Goal: Navigation & Orientation: Find specific page/section

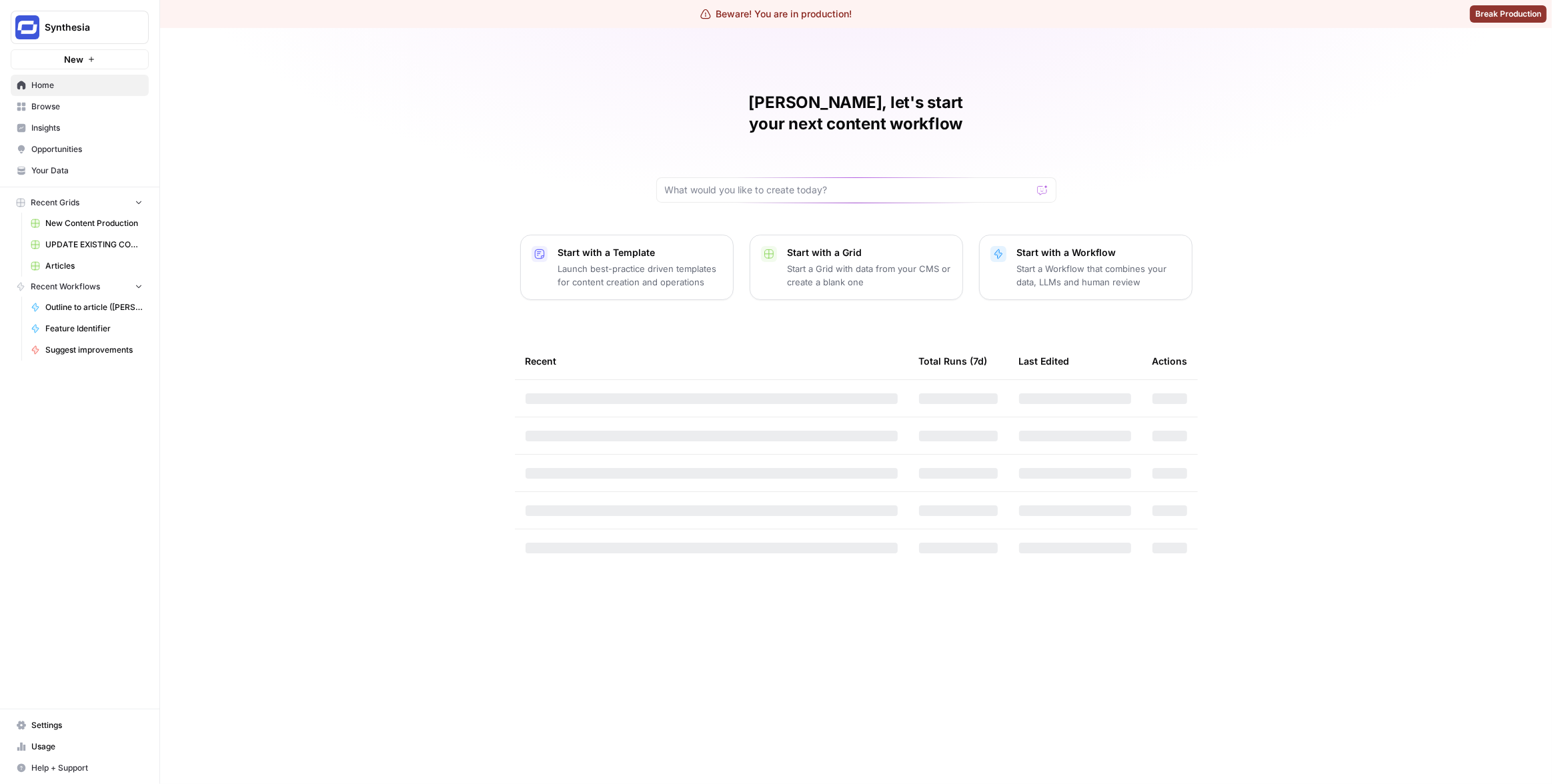
click at [222, 112] on div "[PERSON_NAME], let's start your next content workflow Start with a Template Lau…" at bounding box center [856, 406] width 1391 height 756
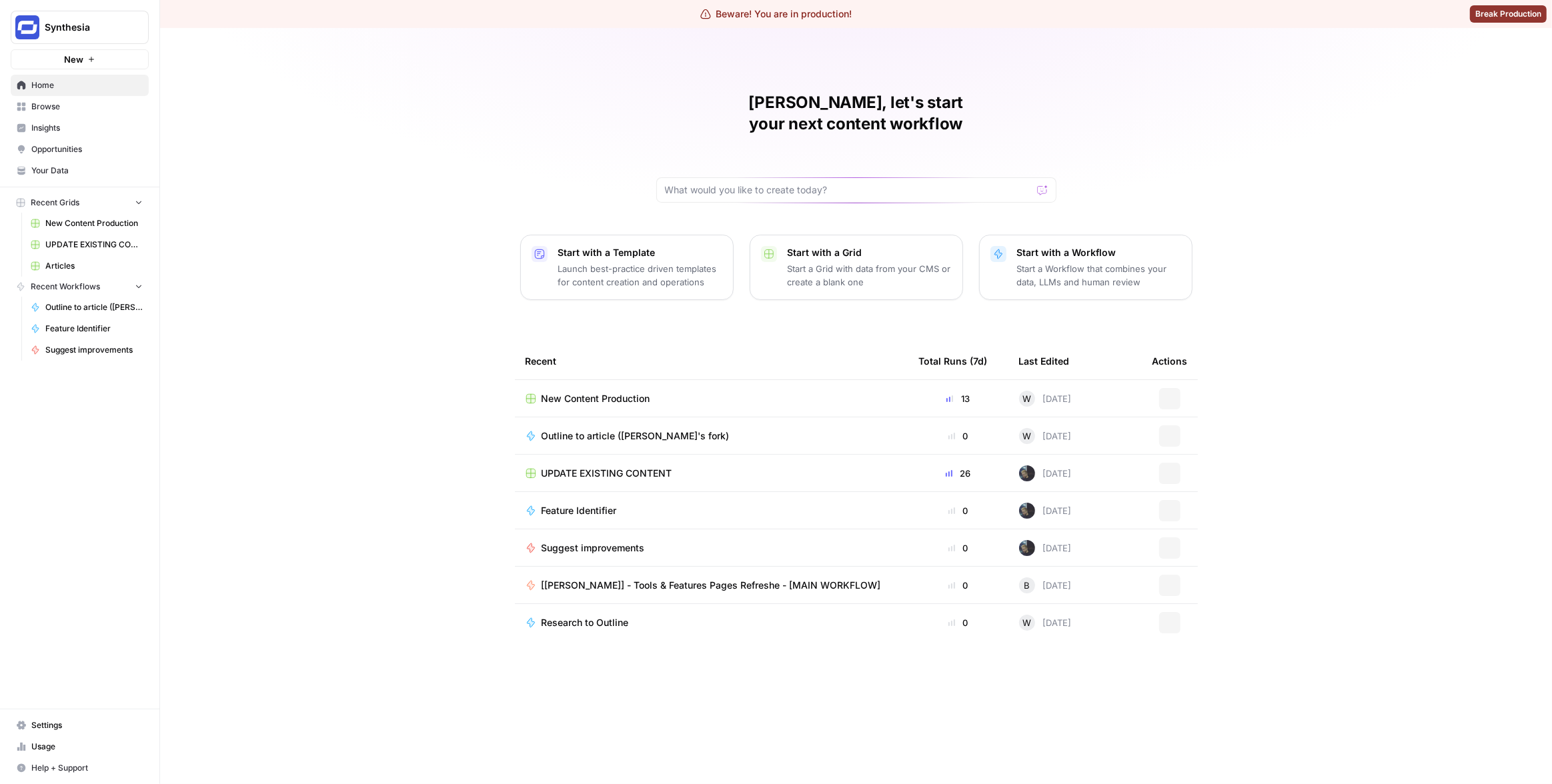
click at [70, 123] on span "Insights" at bounding box center [87, 128] width 112 height 12
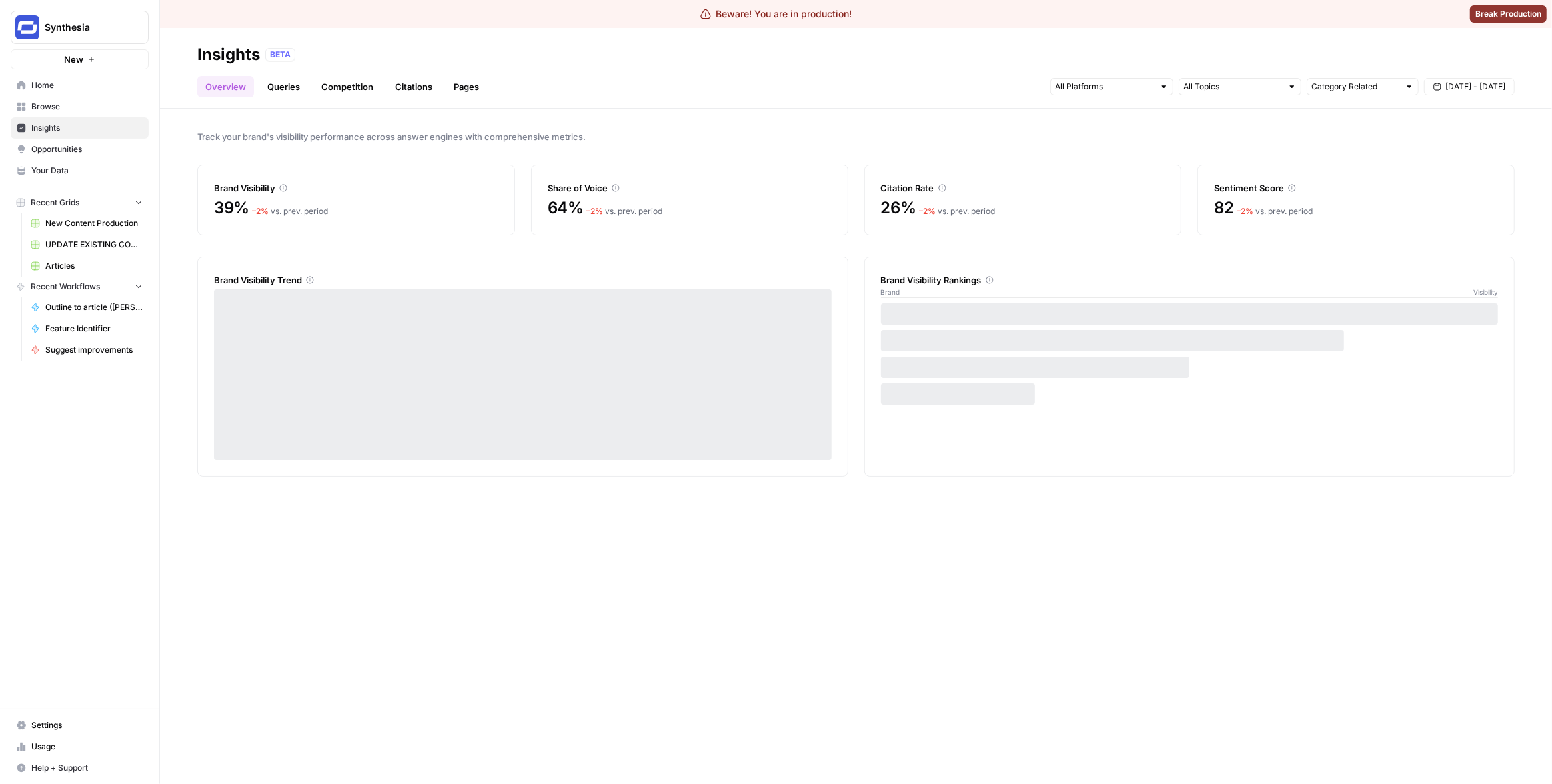
click at [462, 86] on link "Pages" at bounding box center [466, 86] width 41 height 21
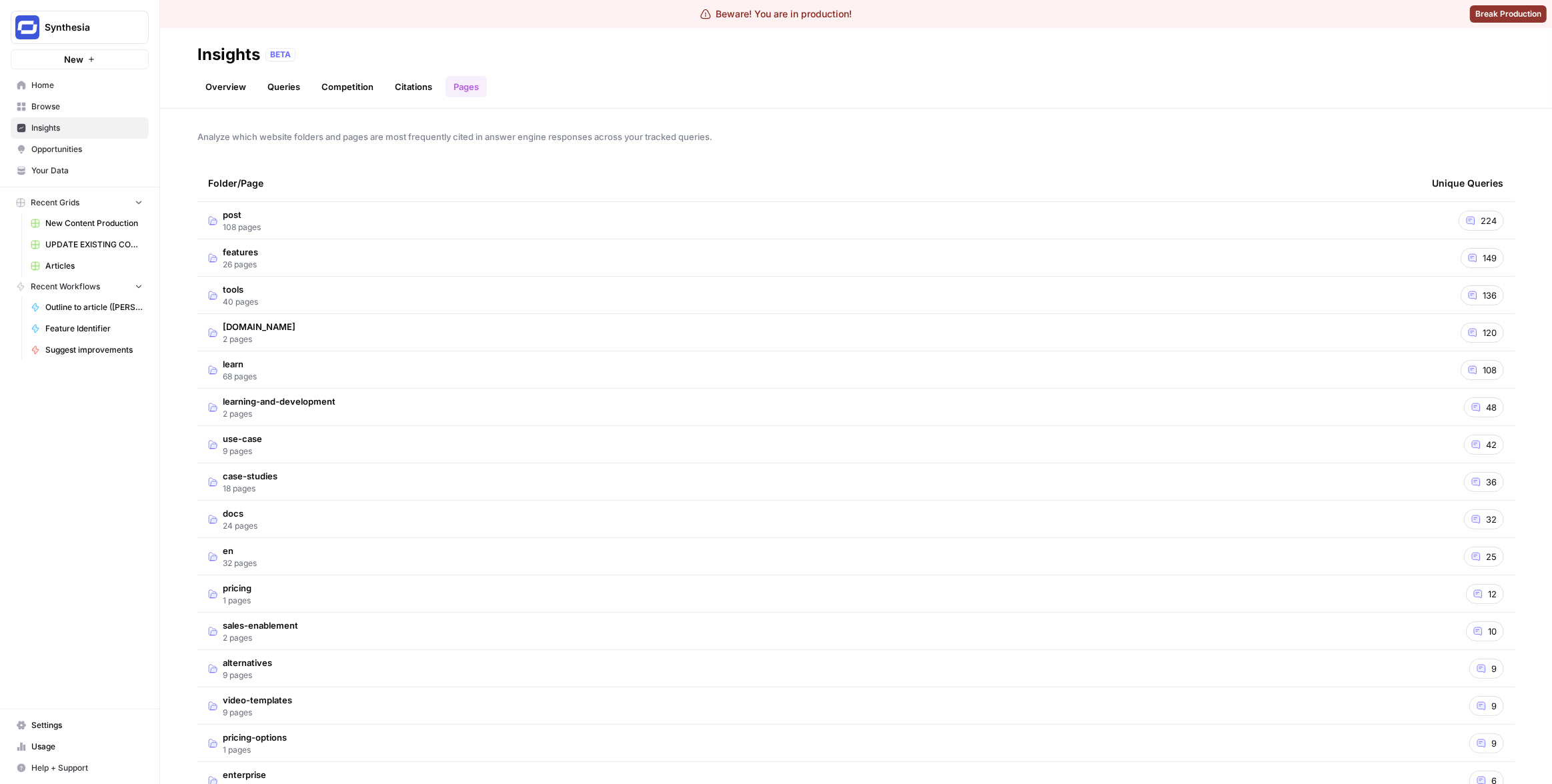
click at [343, 228] on td "post 108 pages" at bounding box center [809, 220] width 1223 height 37
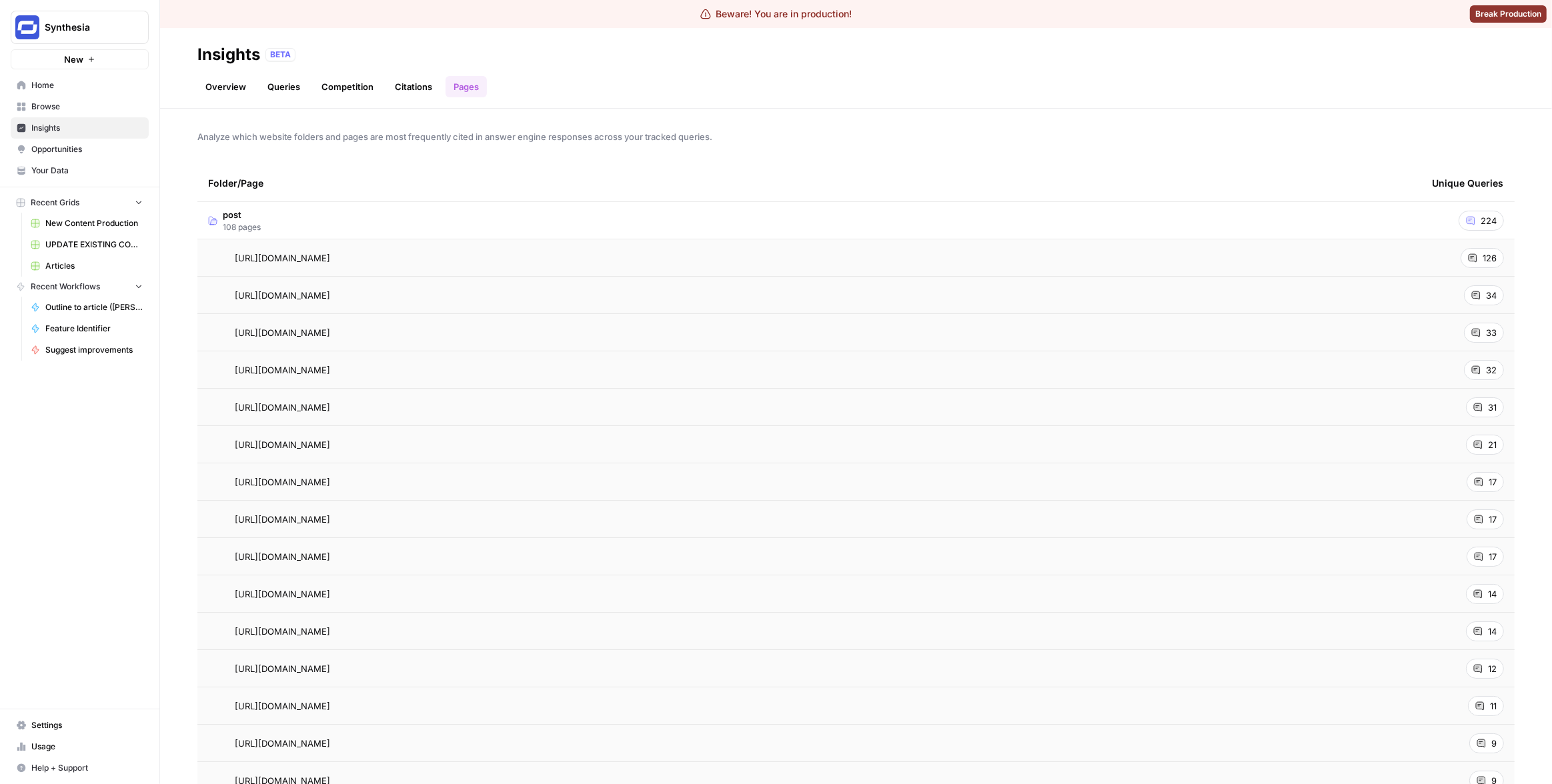
click at [368, 211] on td "post 108 pages" at bounding box center [809, 220] width 1223 height 37
